Goal: Task Accomplishment & Management: Use online tool/utility

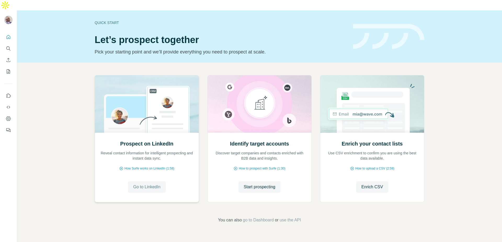
click at [152, 184] on span "Go to LinkedIn" at bounding box center [146, 187] width 27 height 6
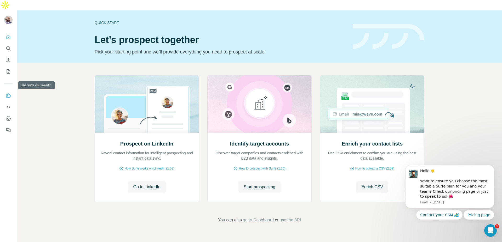
click at [8, 93] on icon "Use Surfe on LinkedIn" at bounding box center [8, 95] width 5 height 5
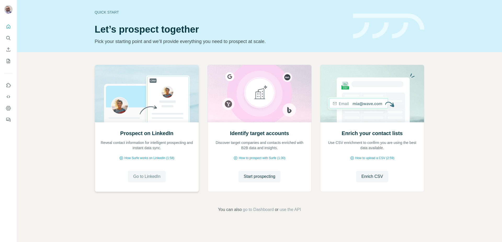
click at [147, 174] on span "Go to LinkedIn" at bounding box center [146, 177] width 27 height 6
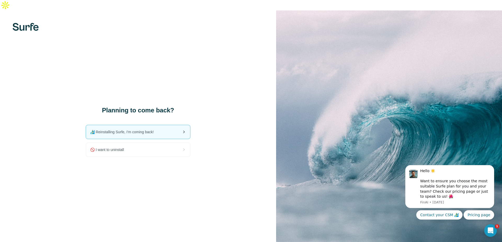
click at [130, 130] on span "🏄🏻‍♂️ Reinstalling Surfe, I'm coming back!" at bounding box center [124, 132] width 68 height 5
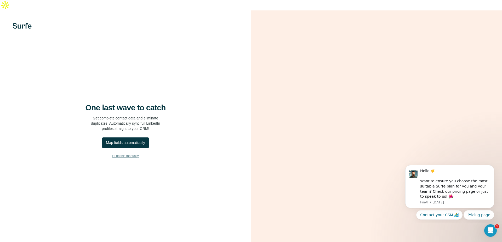
click at [123, 154] on span "I’ll do this manually" at bounding box center [125, 156] width 26 height 5
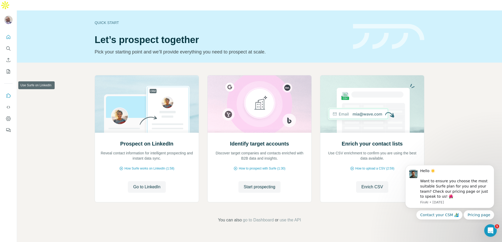
click at [8, 93] on icon "Use Surfe on LinkedIn" at bounding box center [8, 95] width 5 height 5
